Goal: Information Seeking & Learning: Learn about a topic

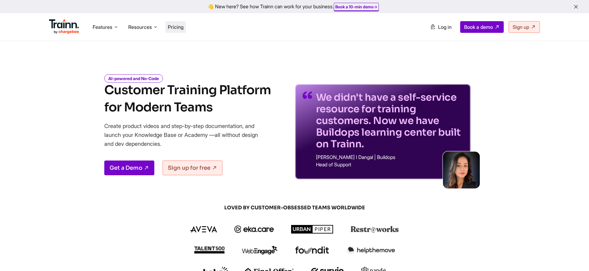
click at [183, 28] on span "Pricing" at bounding box center [176, 27] width 16 height 6
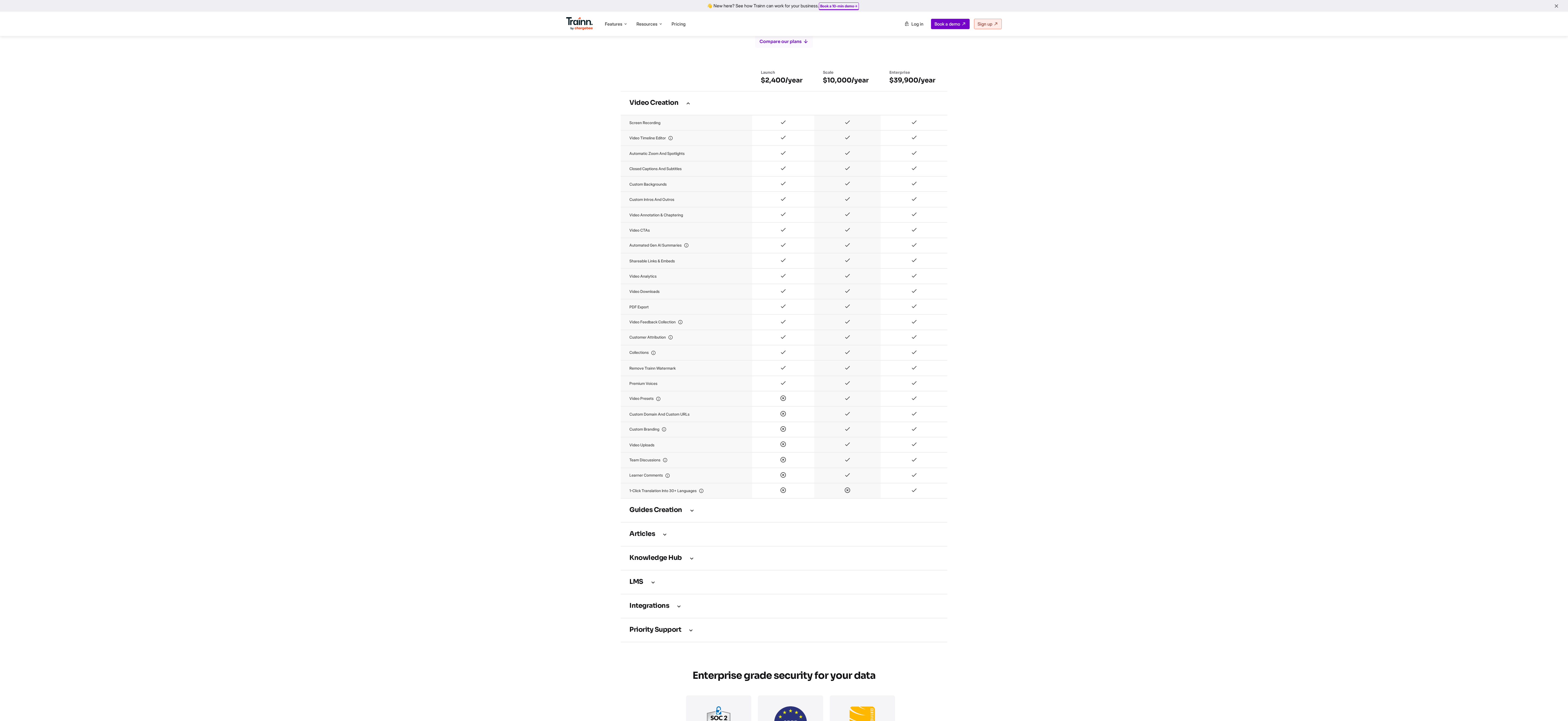
scroll to position [319, 0]
click at [523, 240] on icon at bounding box center [691, 509] width 6 height 6
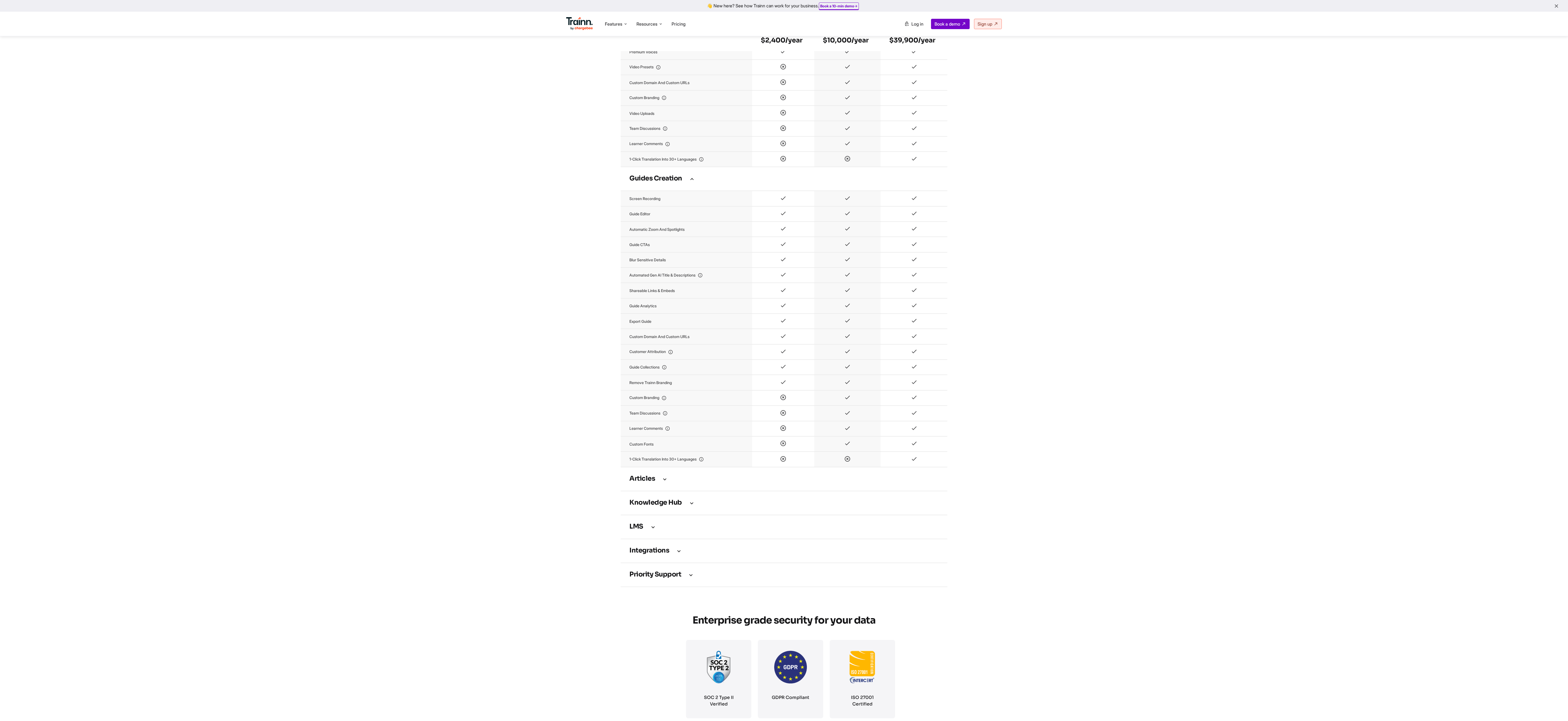
scroll to position [785, 0]
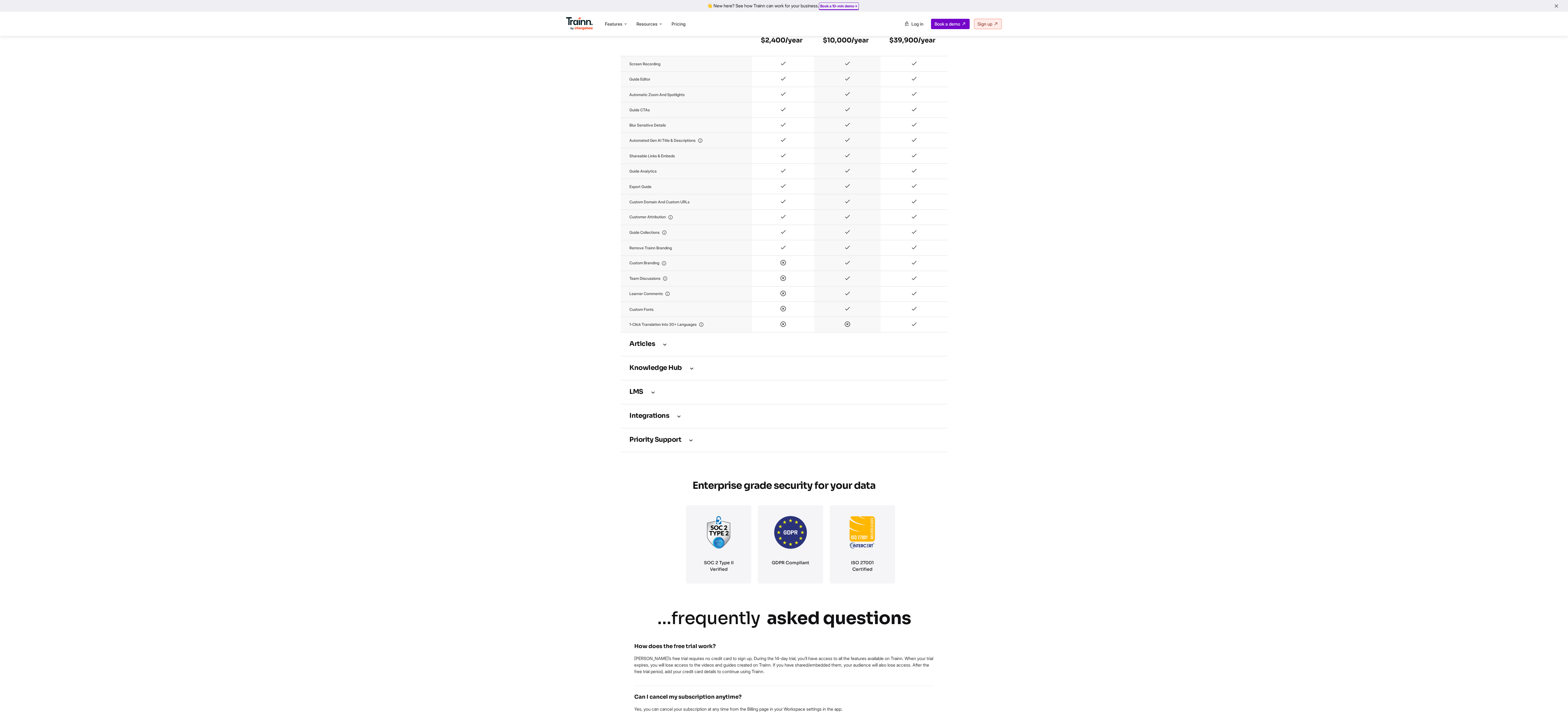
click at [523, 240] on icon at bounding box center [665, 344] width 6 height 6
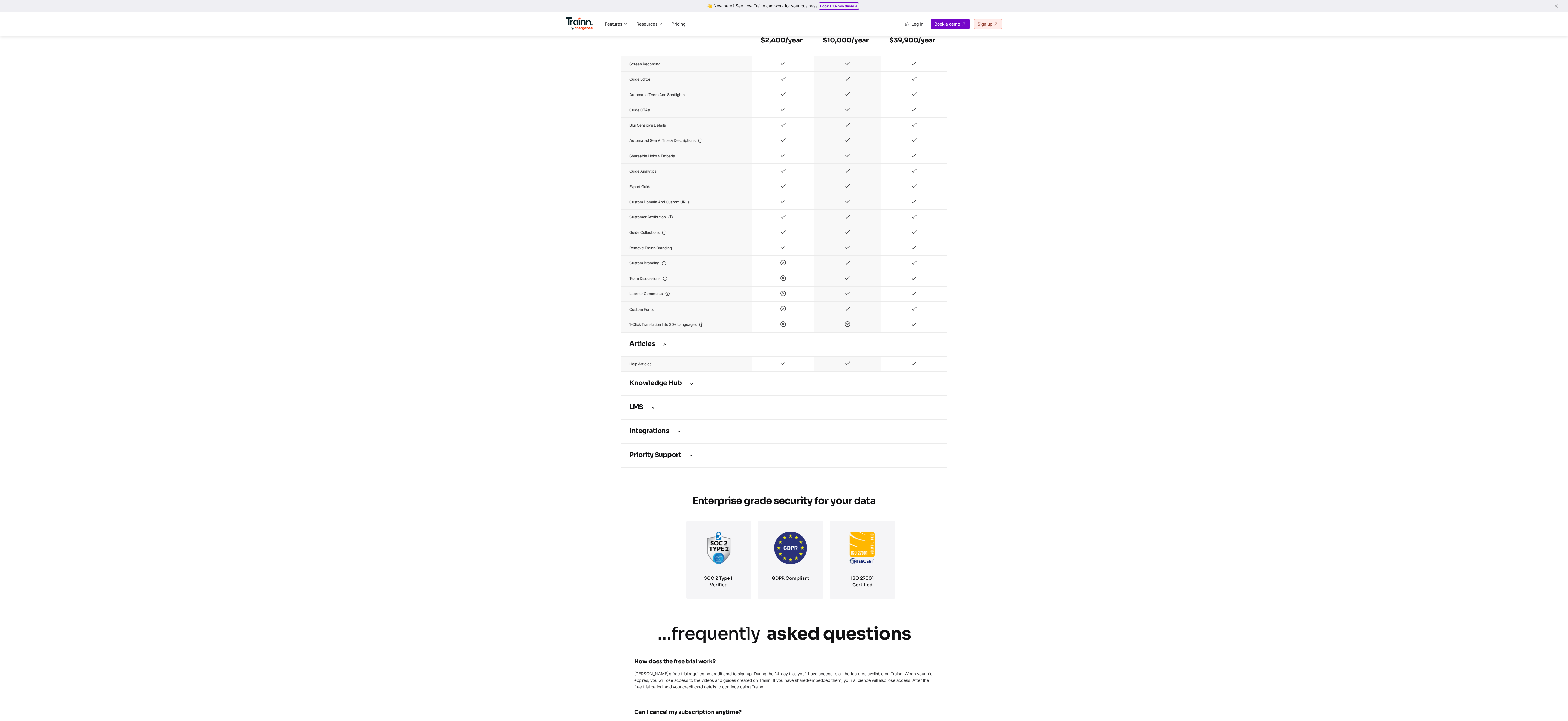
click at [523, 240] on h3 "Knowledge Hub" at bounding box center [784, 383] width 310 height 6
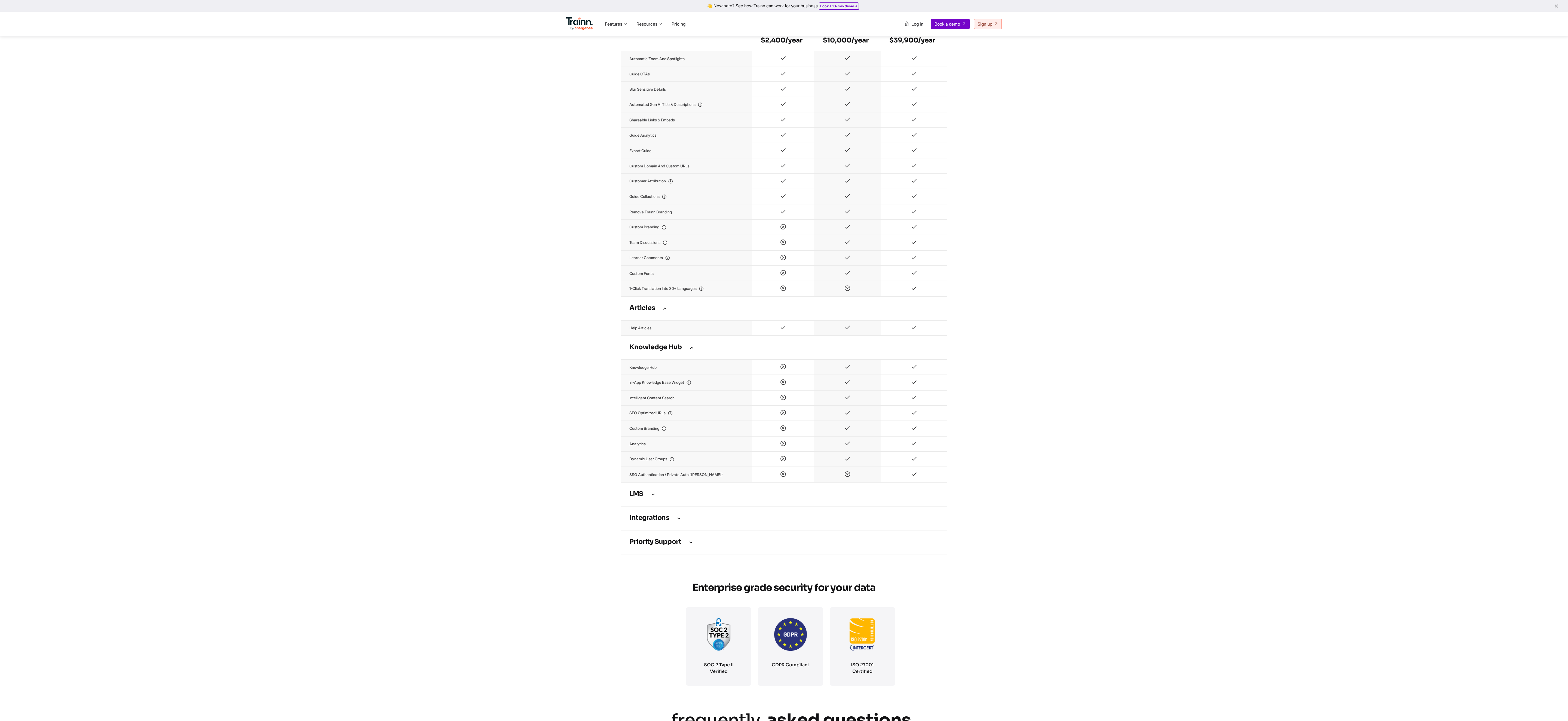
scroll to position [826, 0]
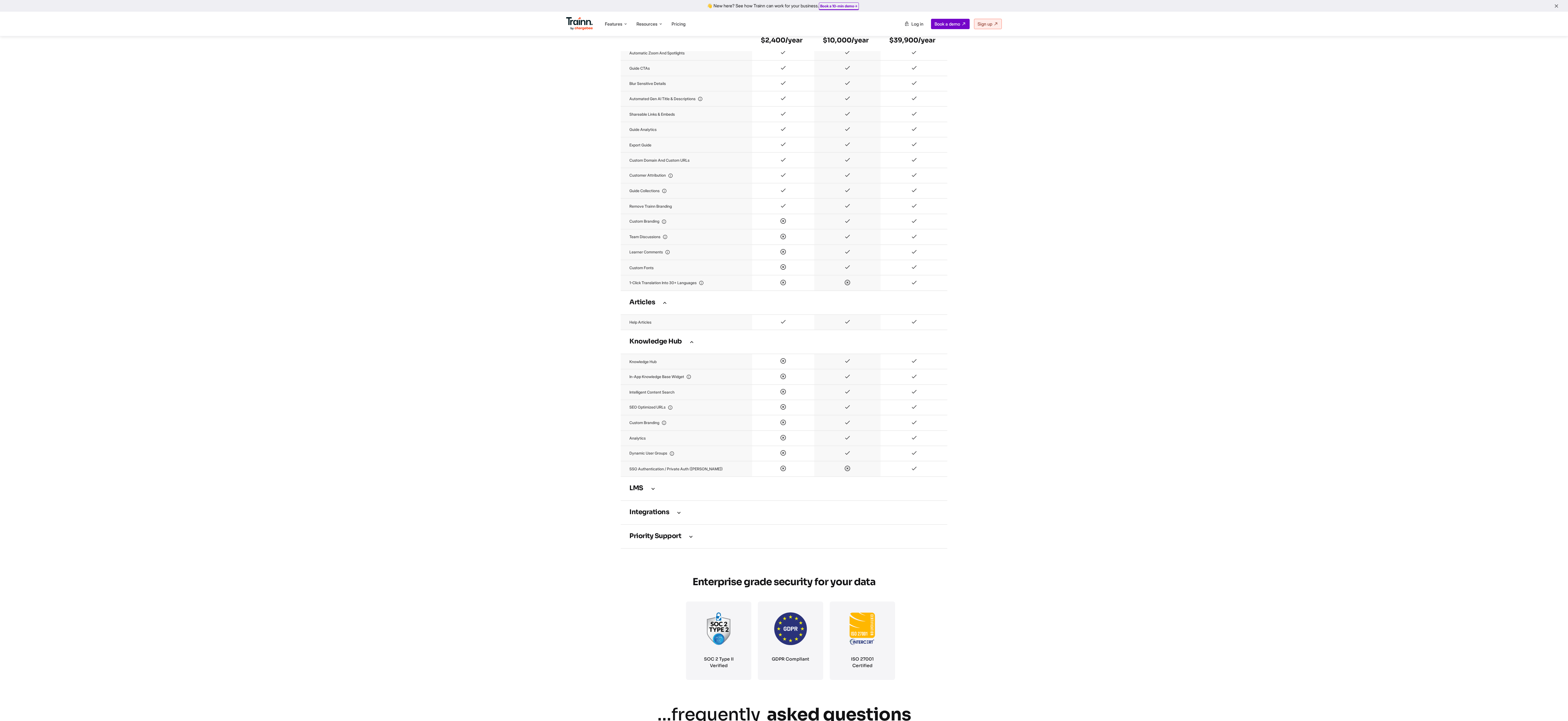
click at [523, 240] on icon at bounding box center [652, 488] width 6 height 6
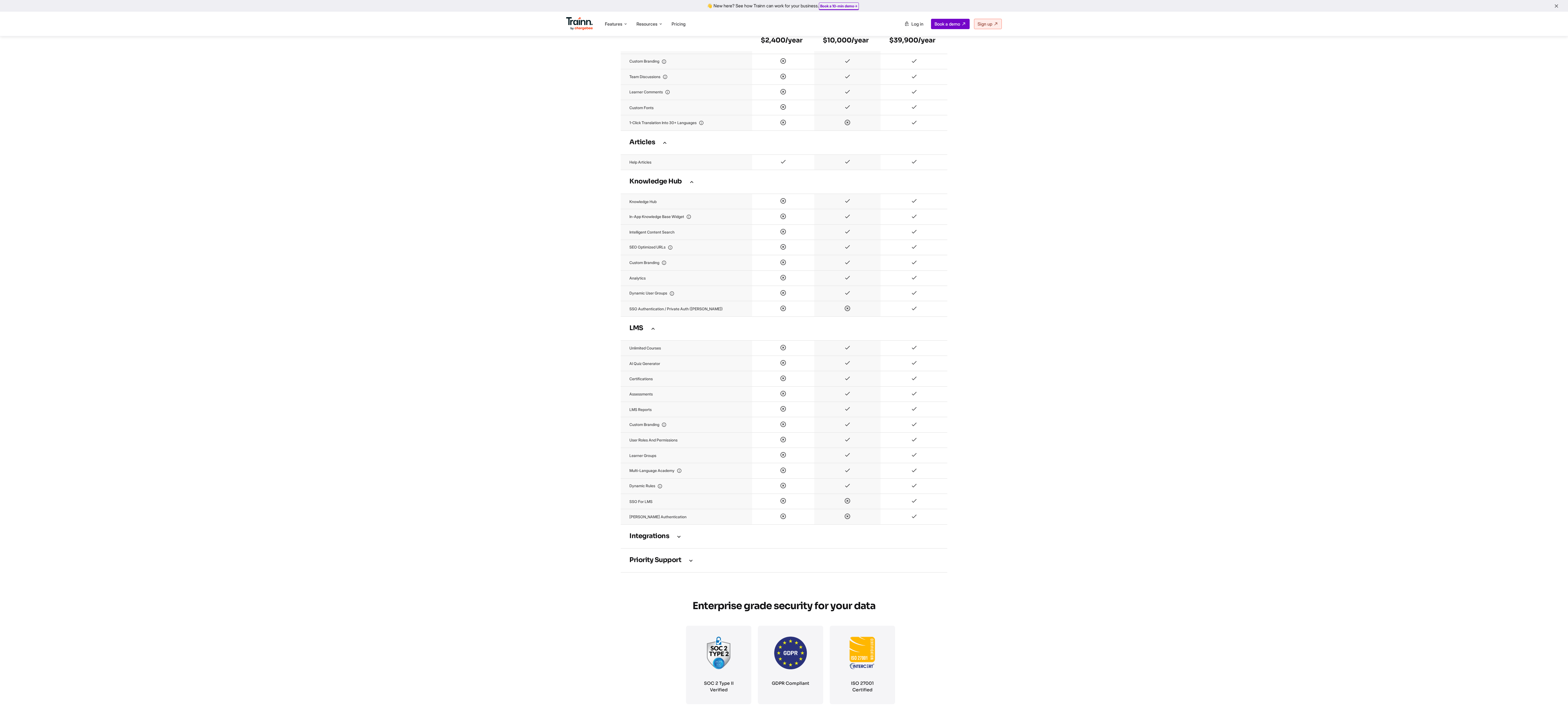
click at [523, 240] on h3 "Integrations" at bounding box center [784, 536] width 310 height 6
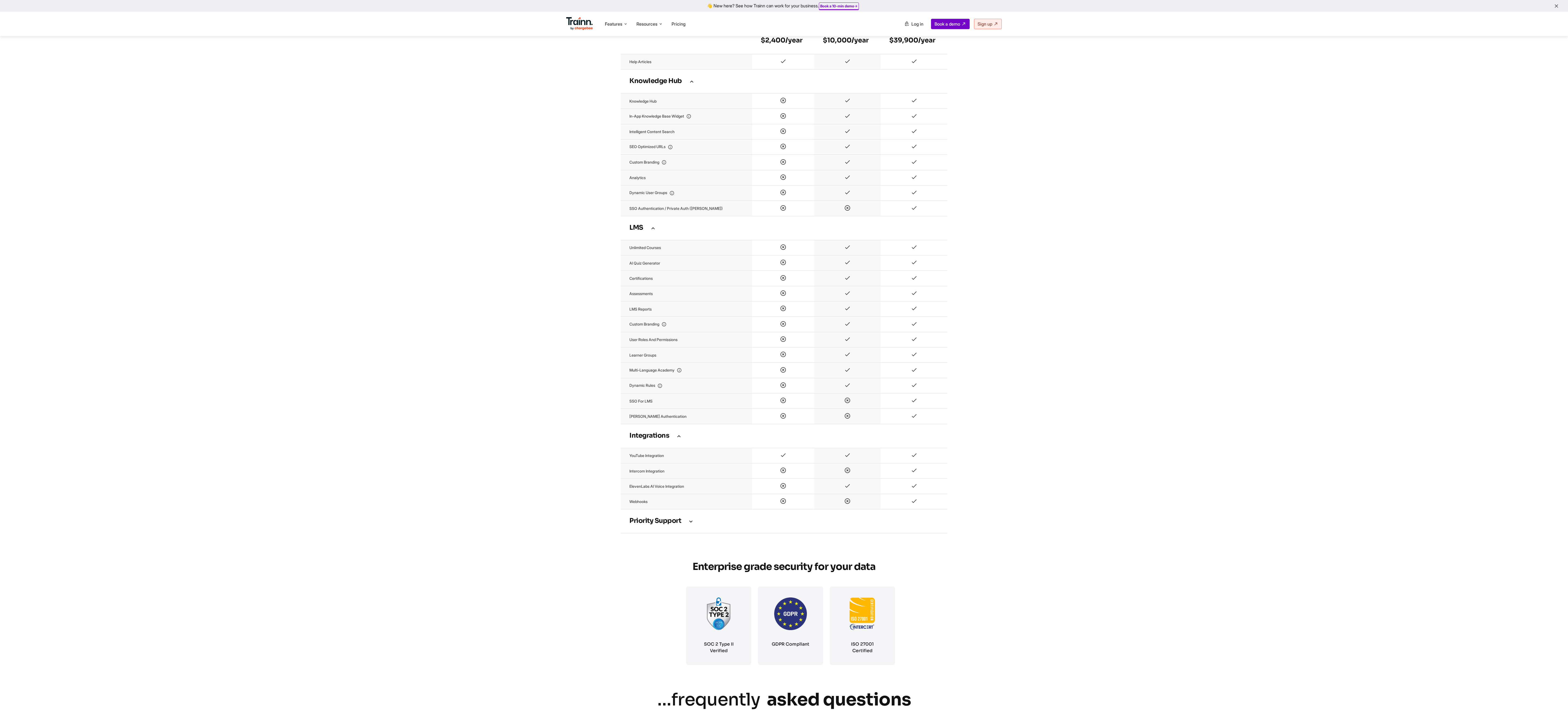
scroll to position [1194, 0]
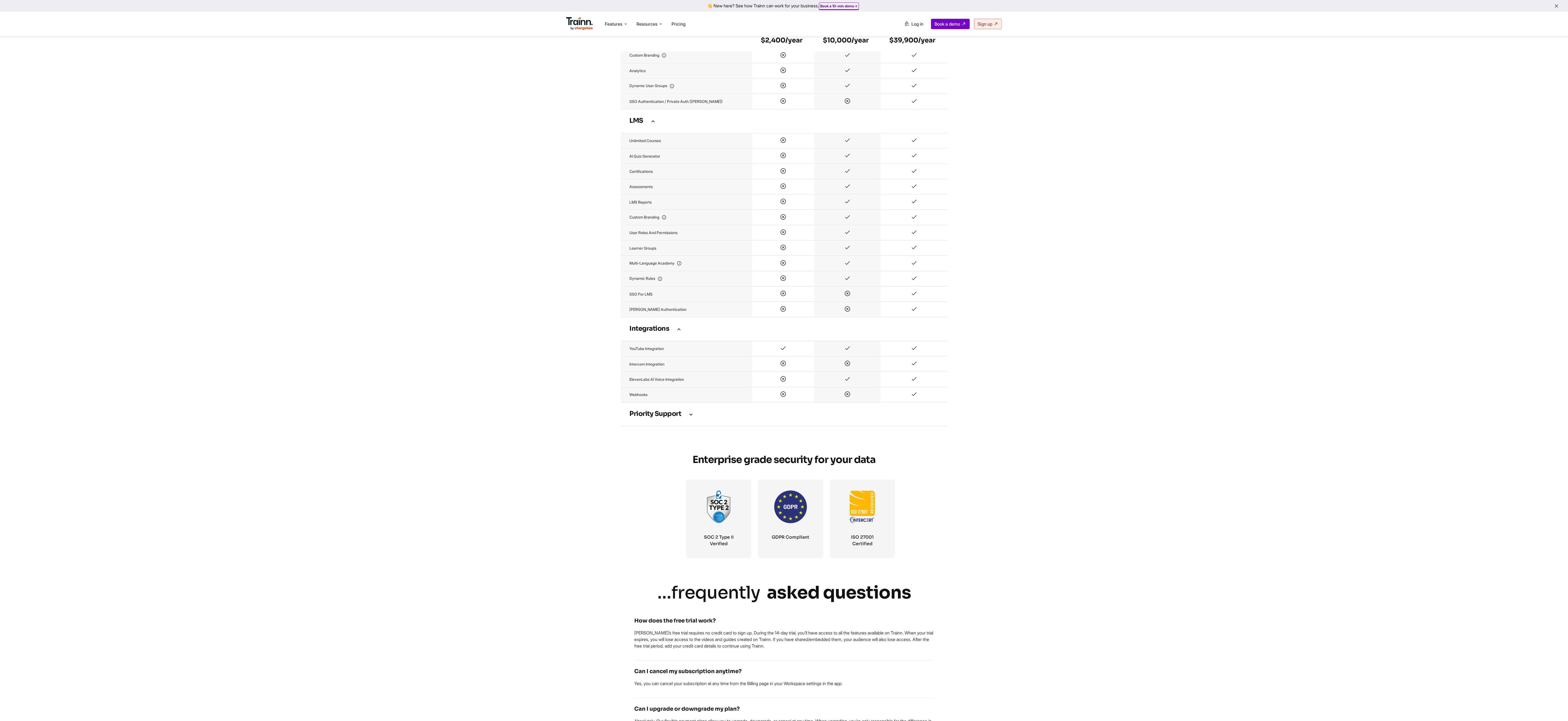
click at [523, 240] on td "Priority support" at bounding box center [784, 413] width 327 height 24
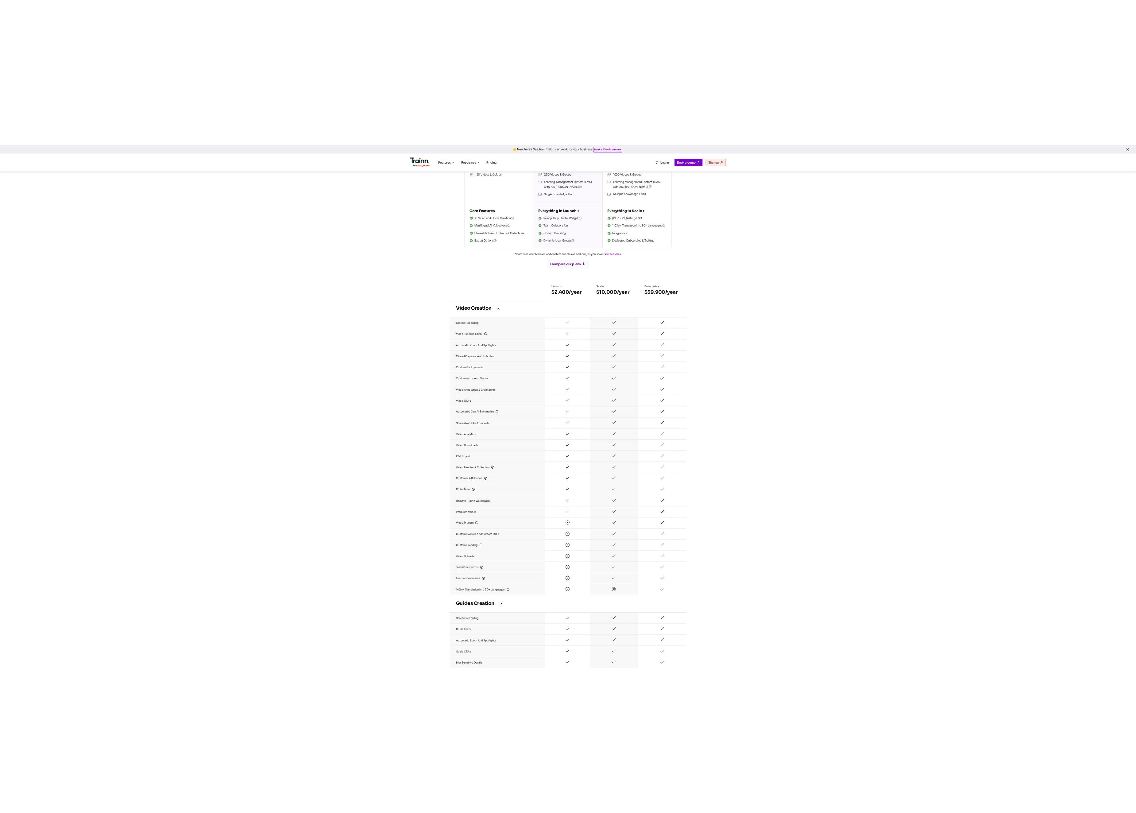
scroll to position [135, 0]
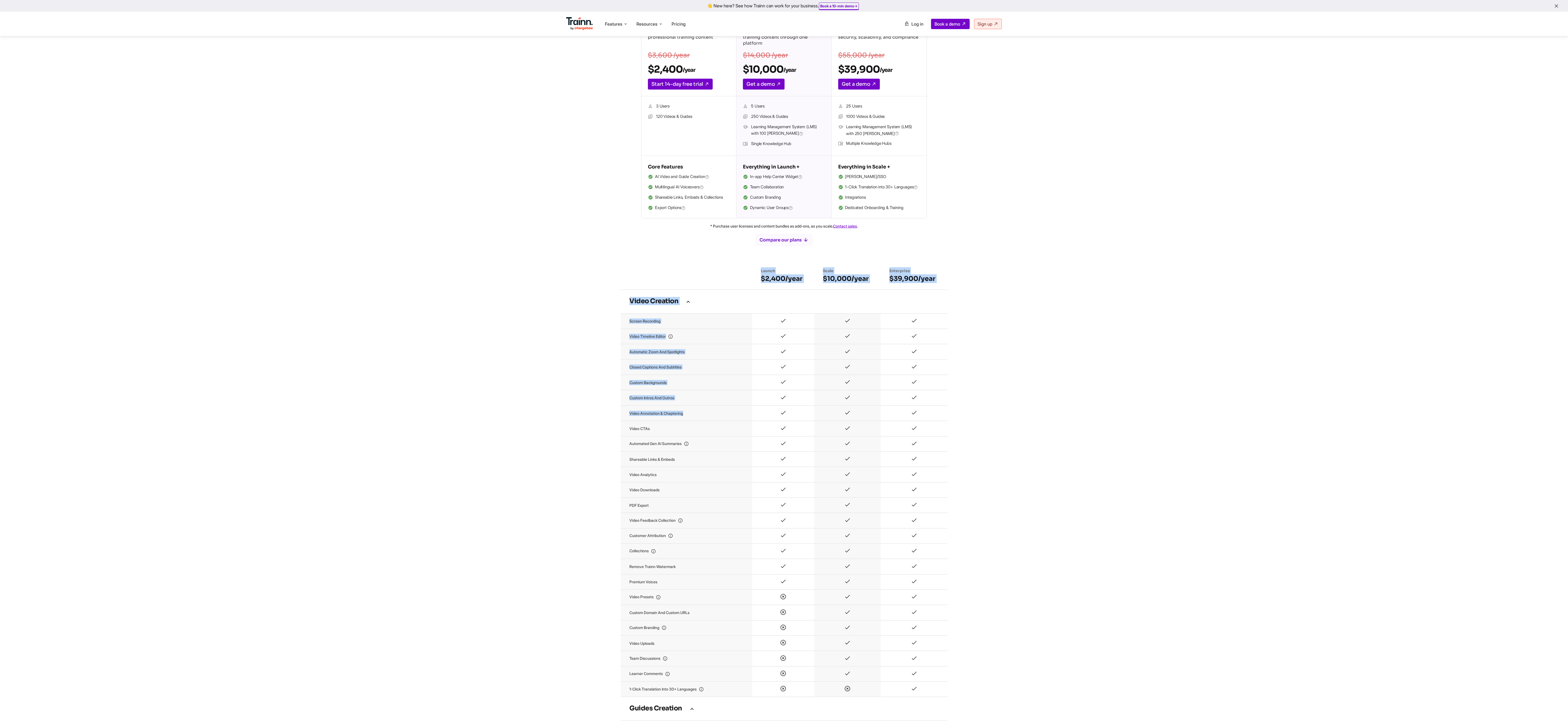
drag, startPoint x: 627, startPoint y: 281, endPoint x: 847, endPoint y: 411, distance: 255.5
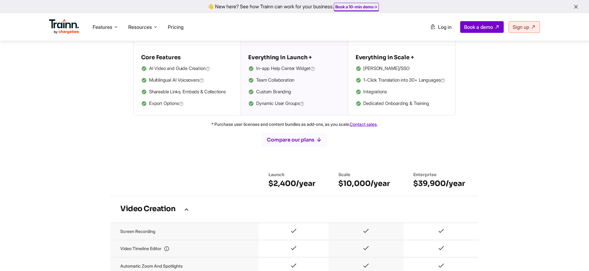
scroll to position [272, 0]
